Goal: Task Accomplishment & Management: Use online tool/utility

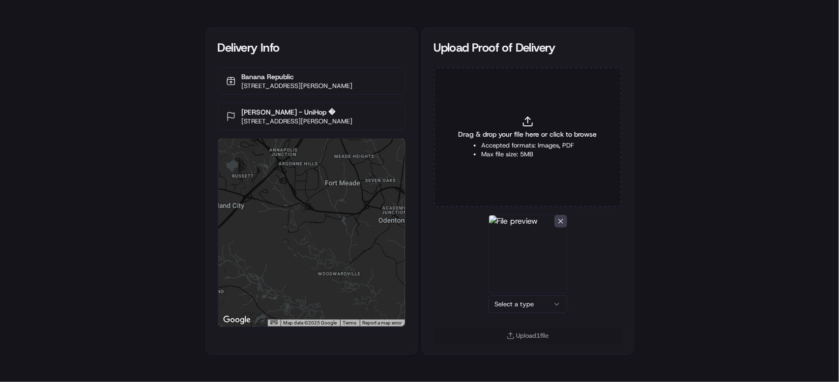
click at [538, 306] on html "Delivery Info [GEOGRAPHIC_DATA] [STREET_ADDRESS][PERSON_NAME] [PERSON_NAME] - U…" at bounding box center [419, 191] width 839 height 382
click at [538, 337] on button "Upload 1 file" at bounding box center [528, 336] width 188 height 14
